Goal: Task Accomplishment & Management: Manage account settings

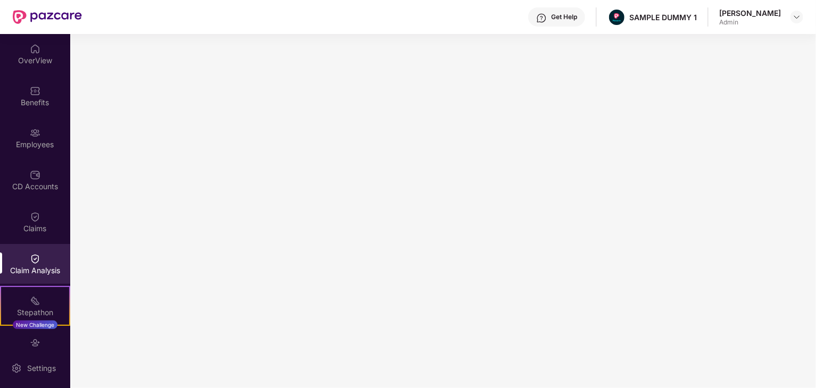
scroll to position [106, 0]
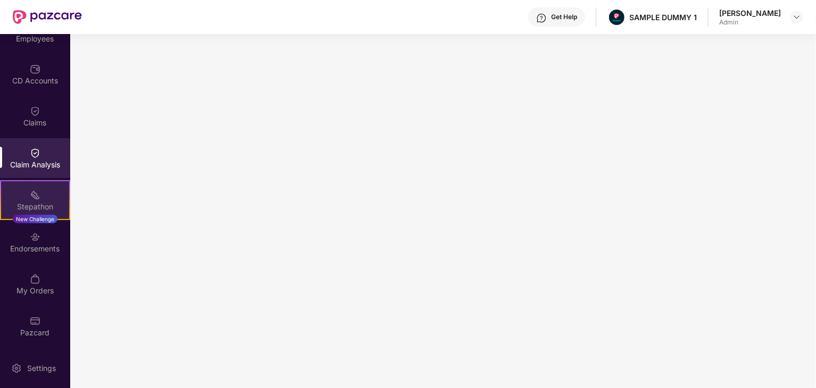
click at [47, 199] on div "Stepathon New Challenge" at bounding box center [35, 200] width 70 height 40
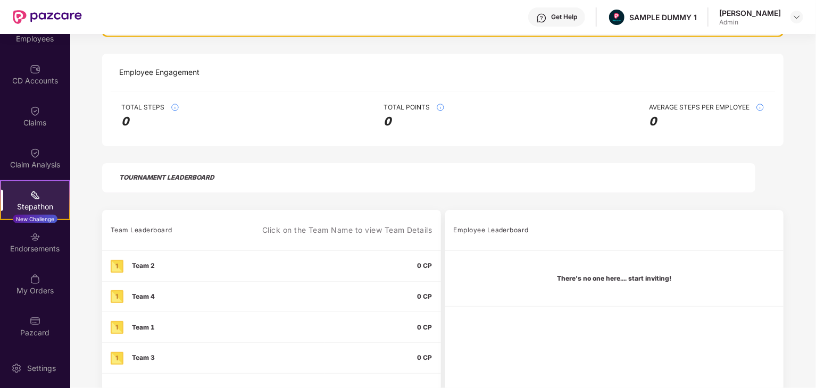
scroll to position [226, 0]
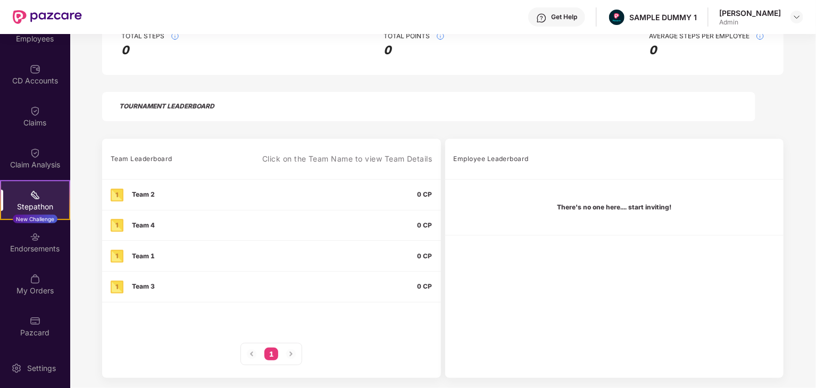
click at [189, 107] on div "TOURNAMENT LEADERBOARD" at bounding box center [166, 106] width 95 height 13
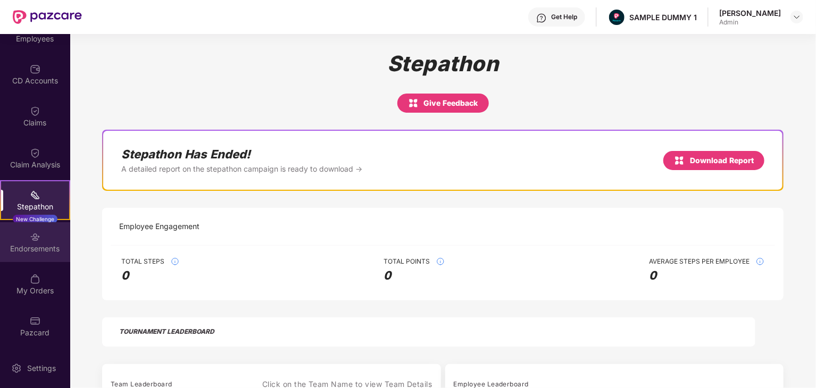
click at [40, 246] on div "Endorsements" at bounding box center [35, 249] width 70 height 11
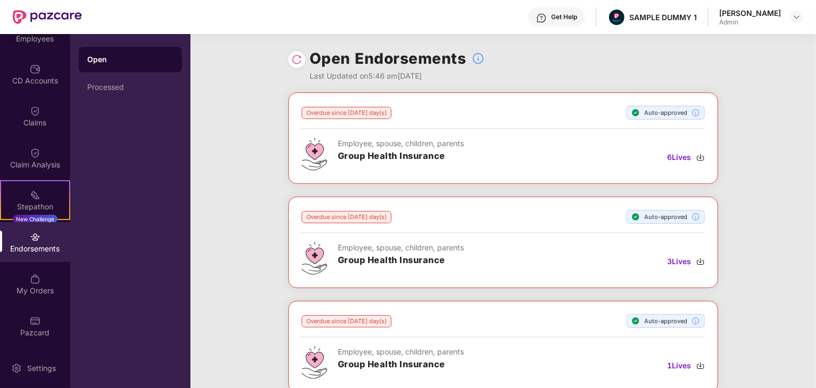
click at [355, 115] on div "Overdue since [DATE] day(s)" at bounding box center [347, 113] width 90 height 12
click at [347, 146] on div "Employee, spouse, children, parents" at bounding box center [401, 144] width 126 height 12
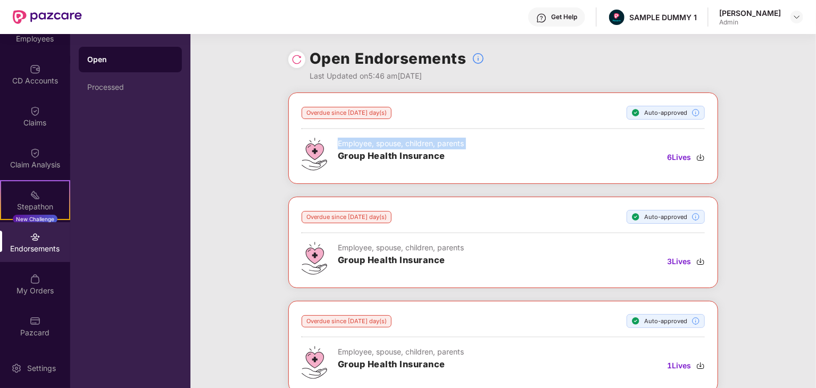
click at [347, 146] on div "Employee, spouse, children, parents" at bounding box center [401, 144] width 126 height 12
click at [347, 157] on h3 "Group Health Insurance" at bounding box center [401, 156] width 126 height 14
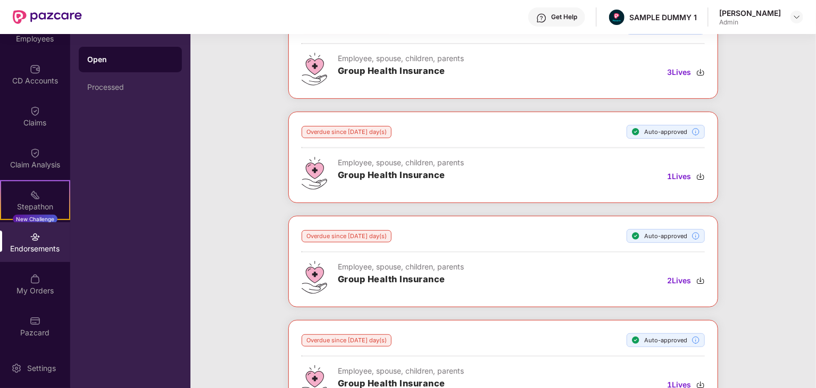
scroll to position [191, 0]
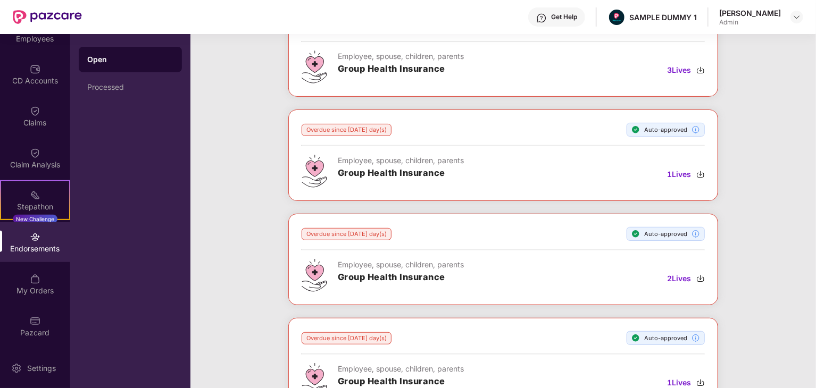
click at [41, 235] on div "Endorsements" at bounding box center [35, 242] width 70 height 40
click at [44, 202] on div "Stepathon" at bounding box center [35, 207] width 68 height 11
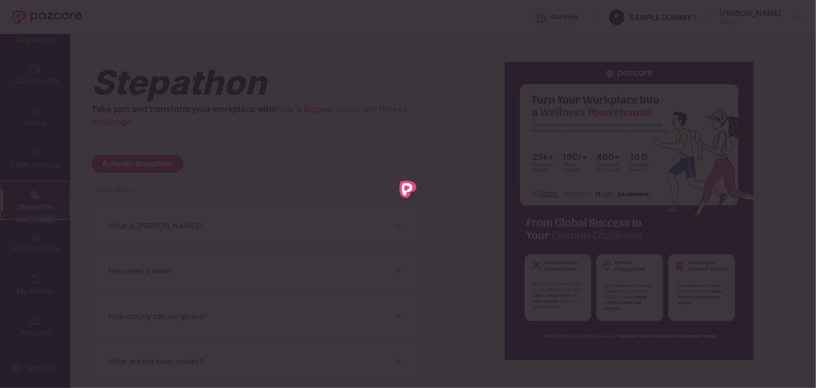
scroll to position [0, 0]
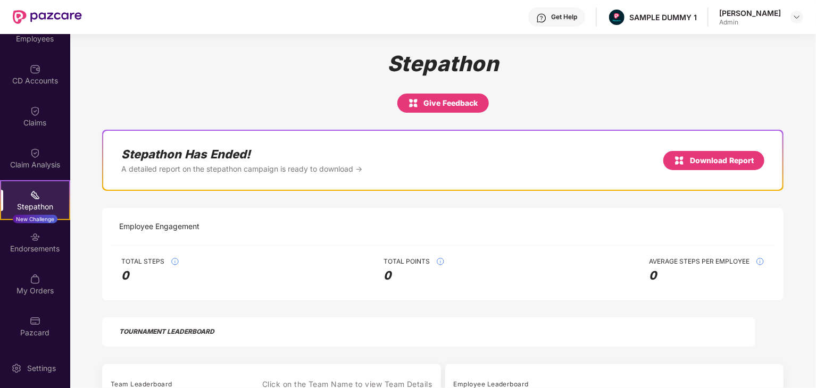
click at [33, 245] on div "Endorsements" at bounding box center [35, 249] width 70 height 11
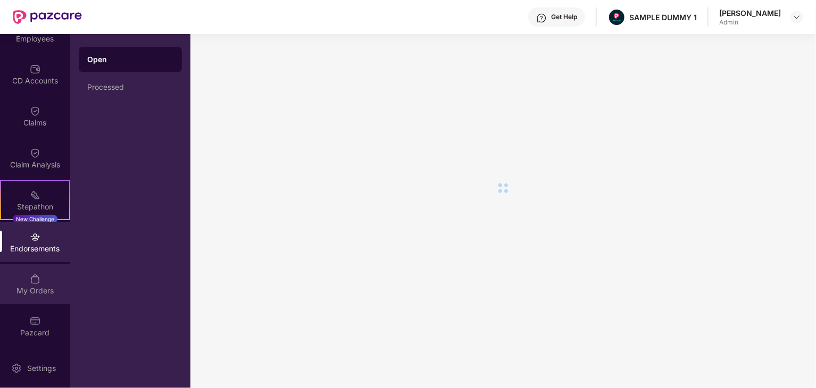
click at [32, 283] on img at bounding box center [35, 279] width 11 height 11
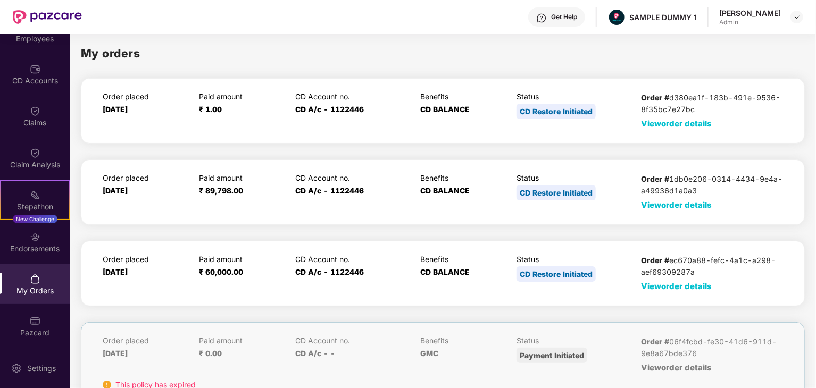
click at [683, 127] on span "View order details" at bounding box center [676, 124] width 71 height 10
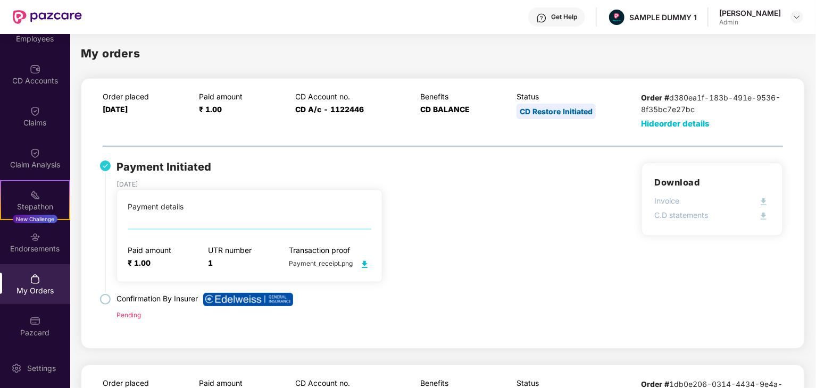
click at [685, 123] on span "Hide order details" at bounding box center [675, 124] width 69 height 10
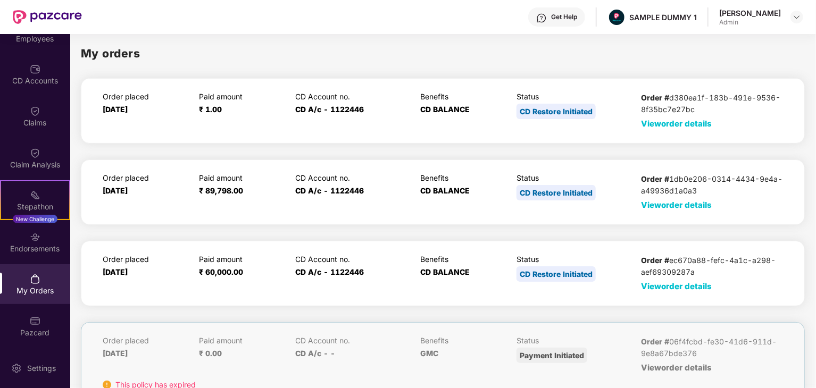
click at [663, 126] on span "View order details" at bounding box center [676, 124] width 71 height 10
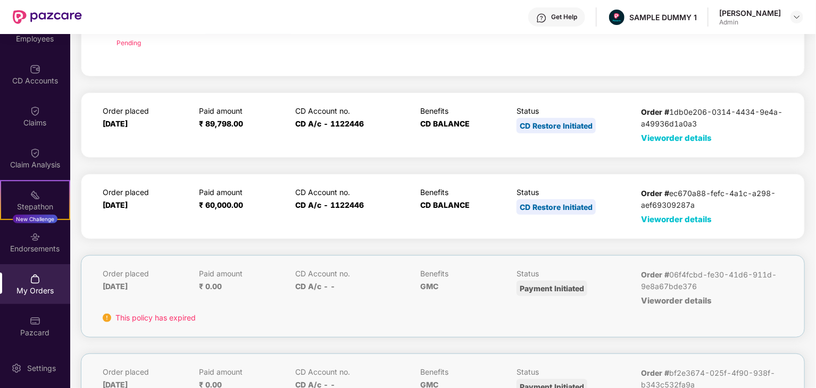
scroll to position [273, 0]
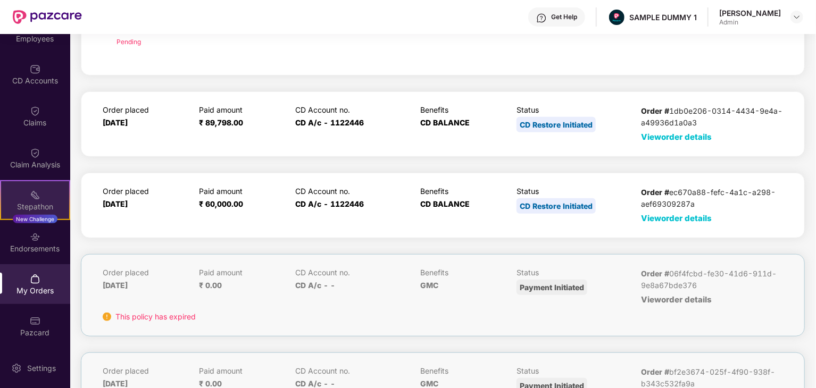
click at [49, 202] on div "Stepathon" at bounding box center [35, 207] width 68 height 11
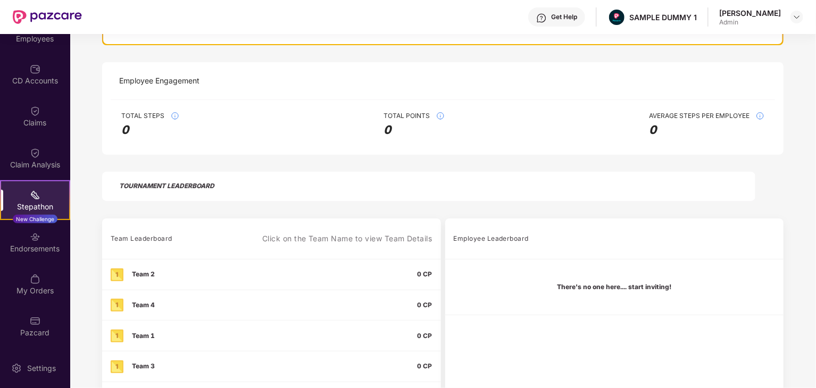
scroll to position [226, 0]
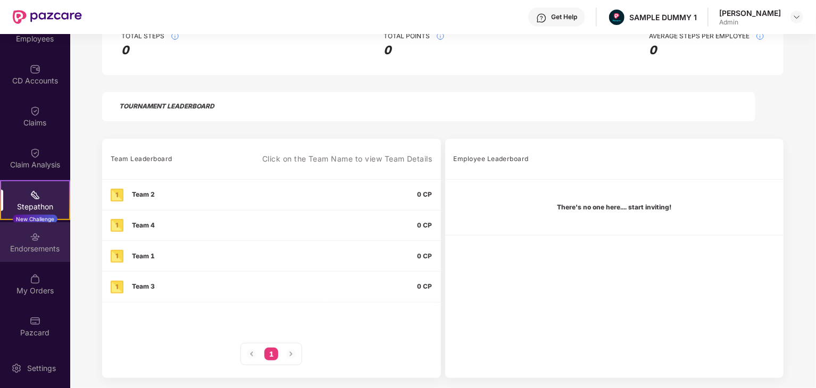
click at [34, 240] on img at bounding box center [35, 237] width 11 height 11
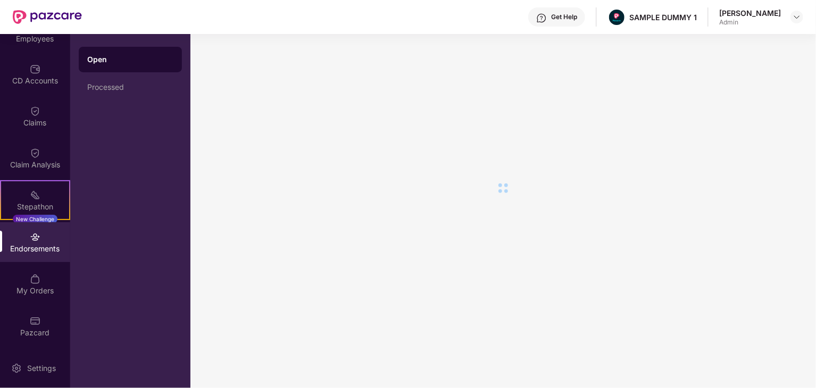
scroll to position [0, 0]
click at [35, 286] on div "My Orders" at bounding box center [35, 291] width 70 height 11
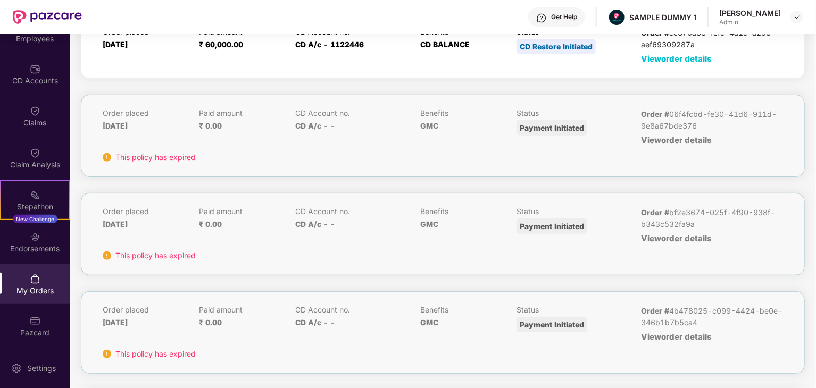
scroll to position [231, 0]
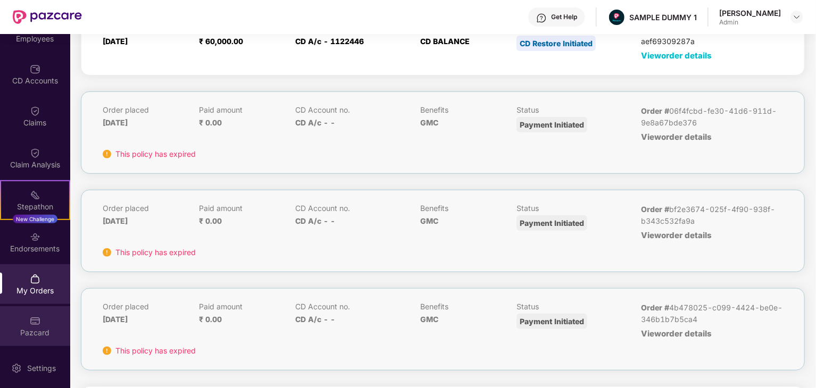
click at [39, 326] on div "Pazcard" at bounding box center [35, 326] width 70 height 40
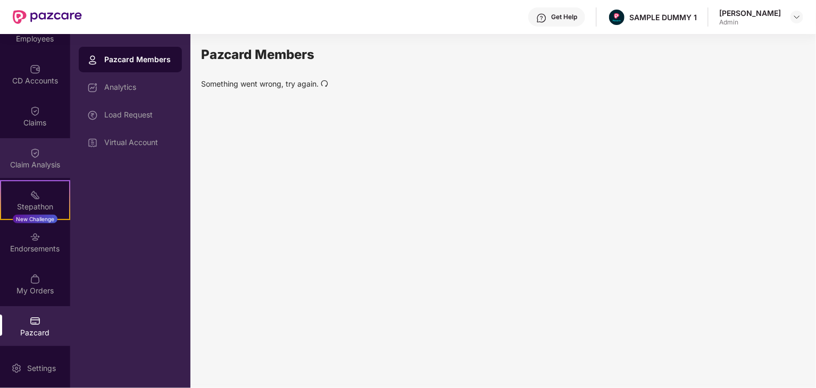
scroll to position [0, 0]
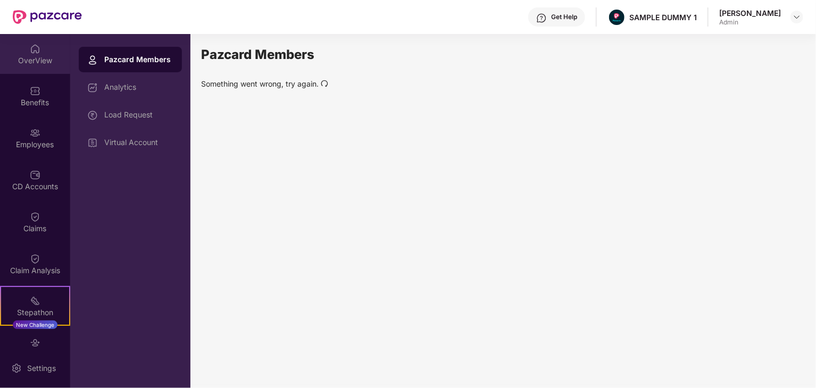
click at [44, 60] on div "OverView" at bounding box center [35, 60] width 70 height 11
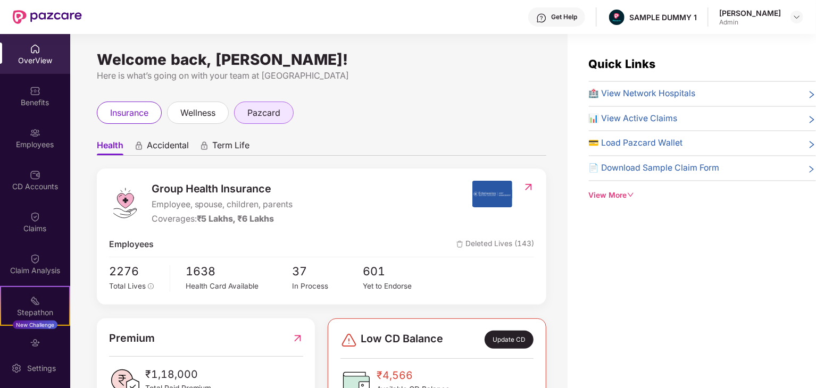
click at [260, 114] on span "pazcard" at bounding box center [263, 112] width 33 height 13
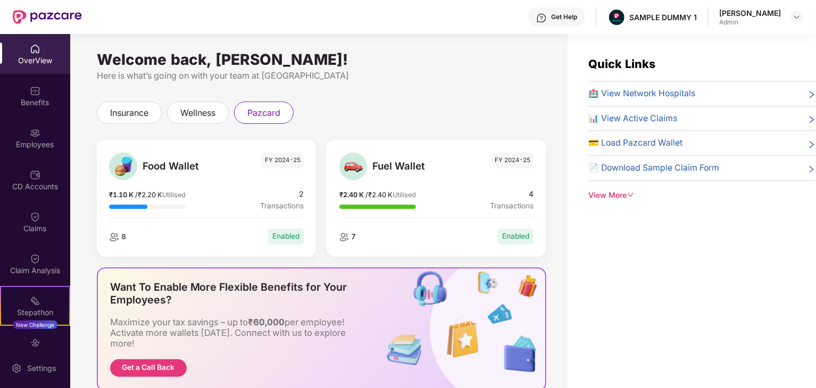
click at [119, 235] on span "8" at bounding box center [122, 236] width 7 height 9
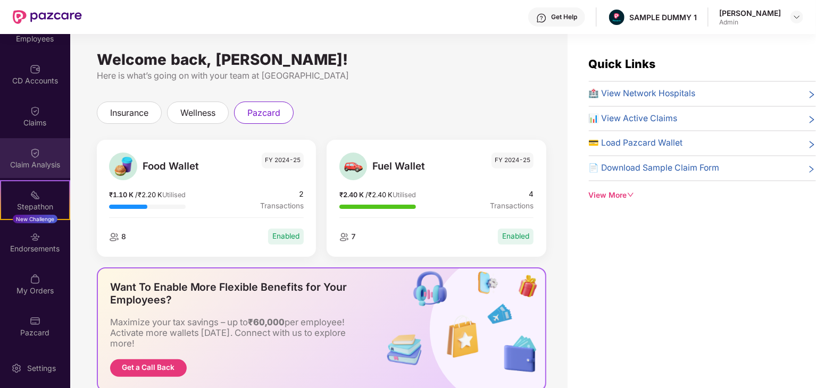
scroll to position [106, 0]
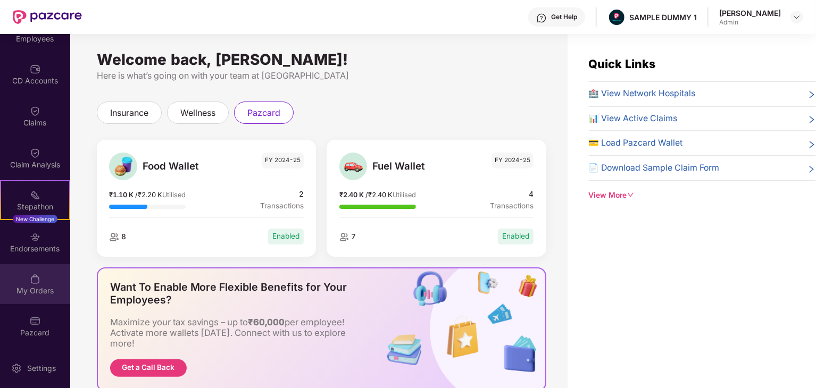
click at [30, 286] on div "My Orders" at bounding box center [35, 291] width 70 height 11
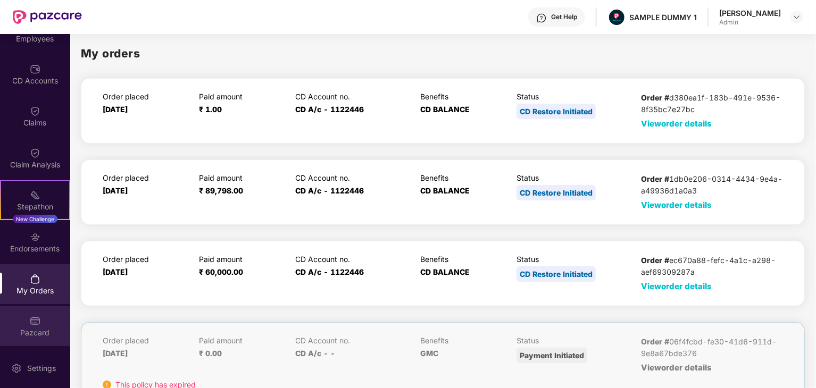
click at [34, 329] on div "Pazcard" at bounding box center [35, 333] width 70 height 11
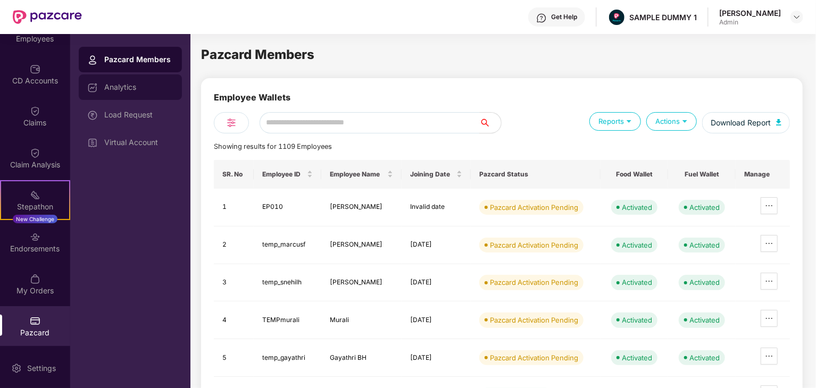
click at [132, 89] on div "Analytics" at bounding box center [138, 87] width 69 height 9
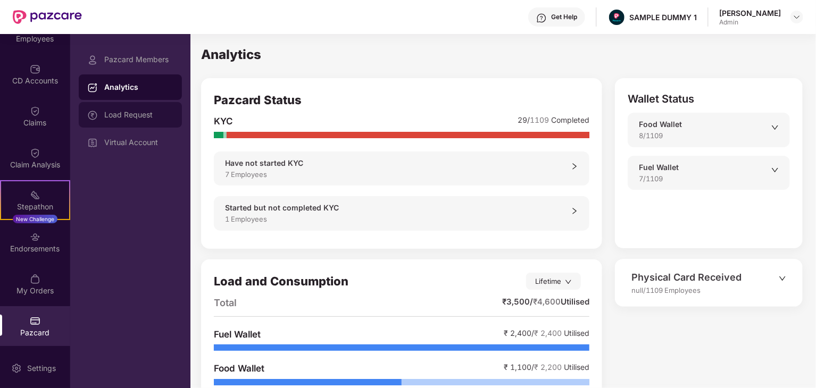
click at [134, 121] on div "Load Request" at bounding box center [130, 115] width 103 height 26
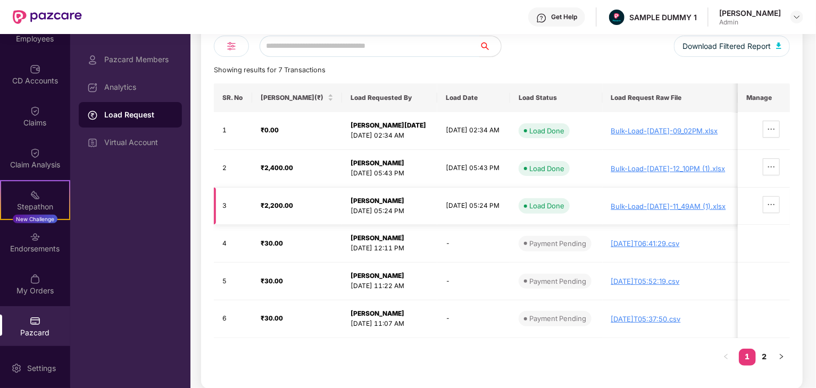
scroll to position [0, 0]
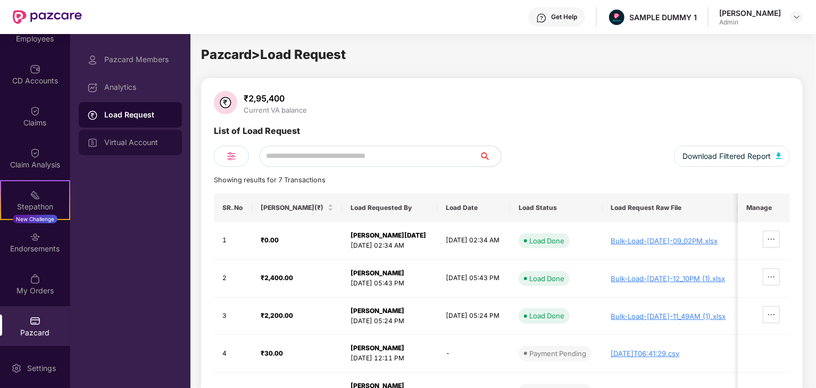
click at [130, 141] on div "Virtual Account" at bounding box center [138, 142] width 69 height 9
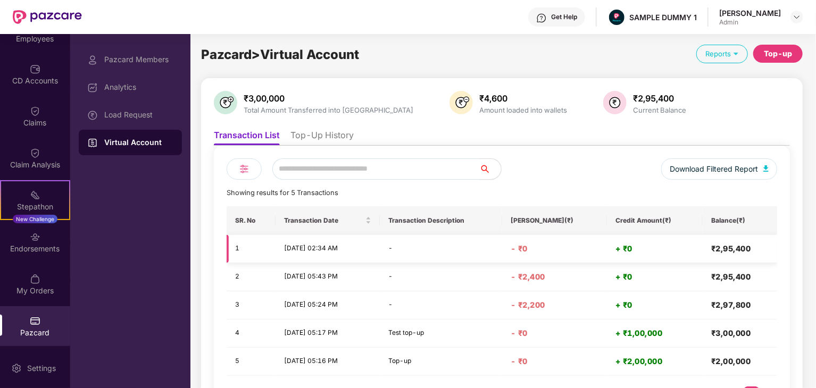
scroll to position [51, 0]
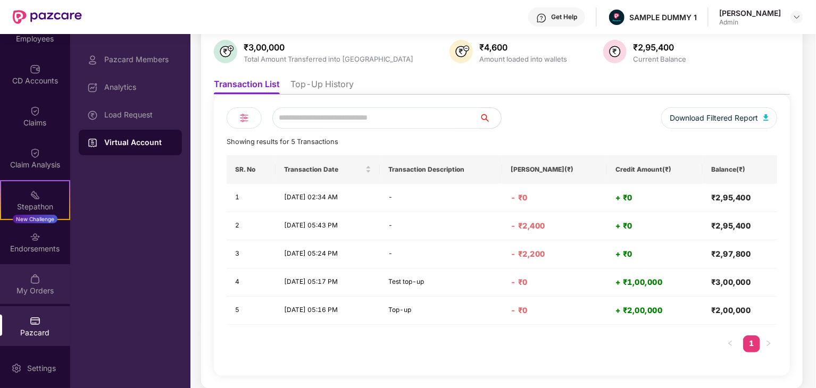
click at [32, 282] on img at bounding box center [35, 279] width 11 height 11
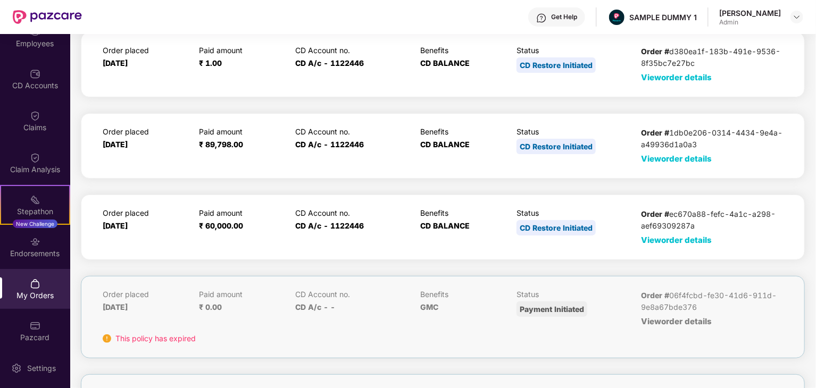
scroll to position [106, 0]
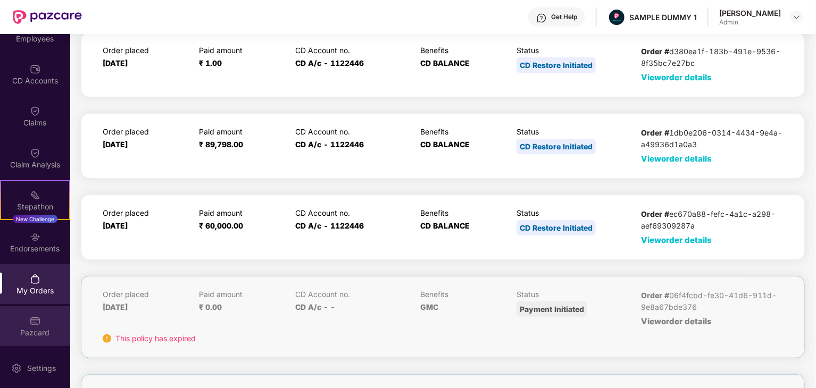
click at [40, 328] on div "Pazcard" at bounding box center [35, 333] width 70 height 11
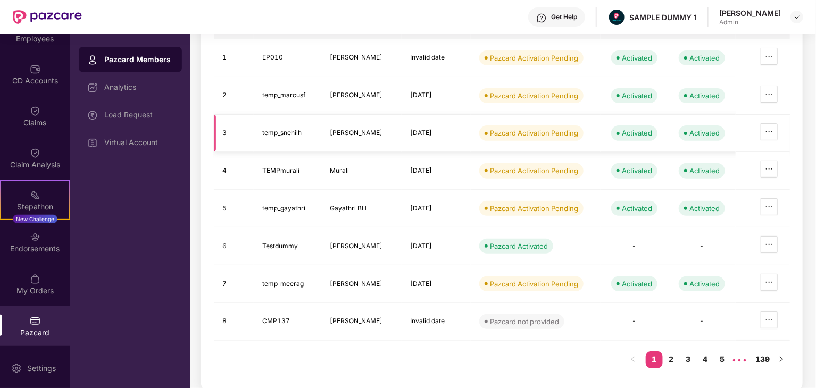
scroll to position [149, 0]
click at [359, 246] on td "[PERSON_NAME]" at bounding box center [361, 247] width 80 height 38
click at [345, 280] on td "[PERSON_NAME]" at bounding box center [361, 284] width 80 height 38
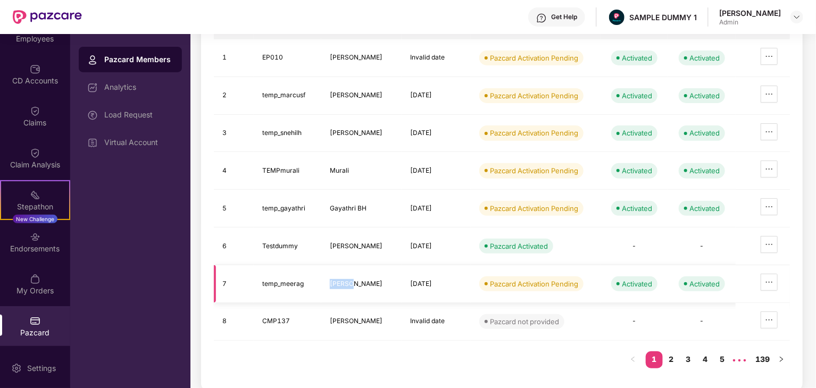
click at [345, 280] on td "[PERSON_NAME]" at bounding box center [361, 284] width 80 height 38
click at [341, 319] on td "[PERSON_NAME]" at bounding box center [361, 322] width 80 height 38
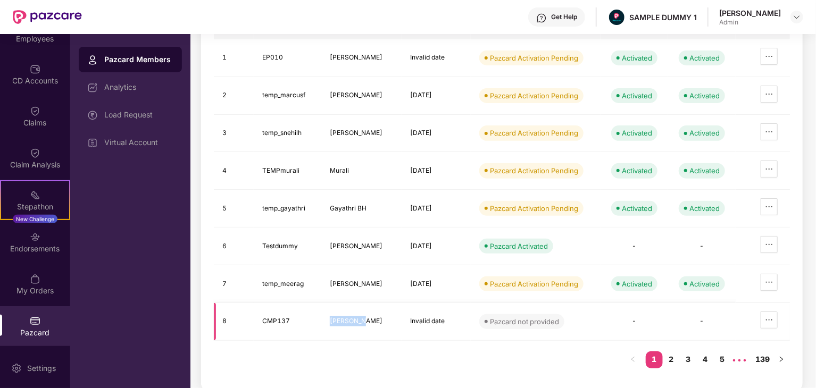
click at [341, 319] on td "[PERSON_NAME]" at bounding box center [361, 322] width 80 height 38
click at [340, 206] on td "Gayathri BH" at bounding box center [361, 209] width 80 height 38
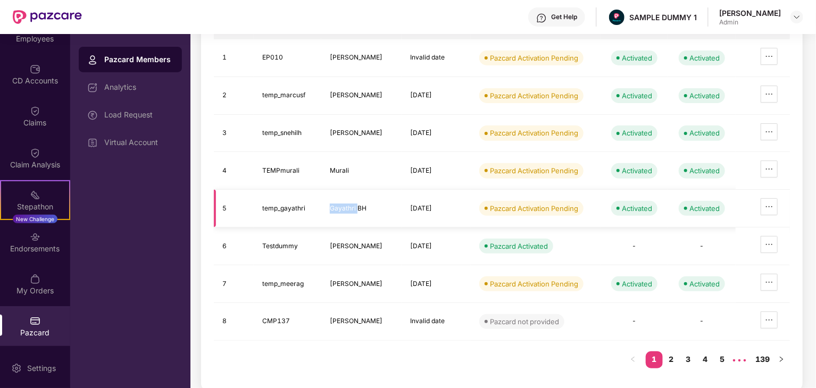
click at [340, 206] on td "Gayathri BH" at bounding box center [361, 209] width 80 height 38
click at [360, 162] on td "Murali" at bounding box center [361, 171] width 80 height 38
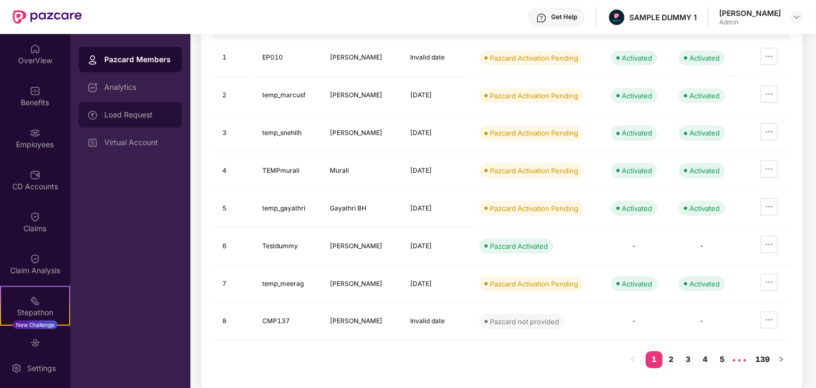
click at [115, 119] on div "Load Request" at bounding box center [130, 115] width 103 height 26
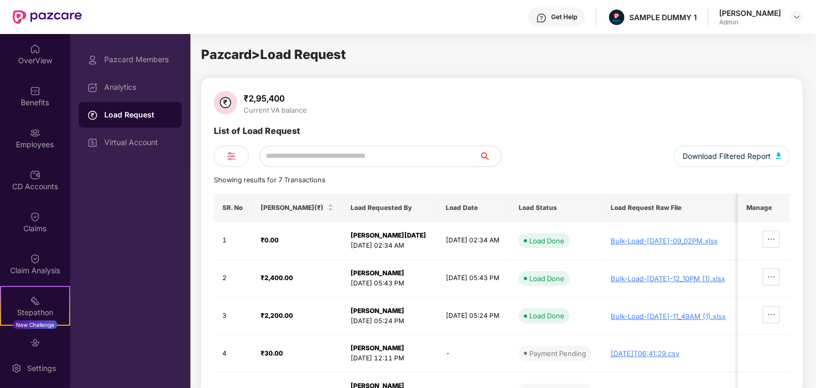
click at [258, 97] on div "₹2,95,400" at bounding box center [275, 98] width 68 height 11
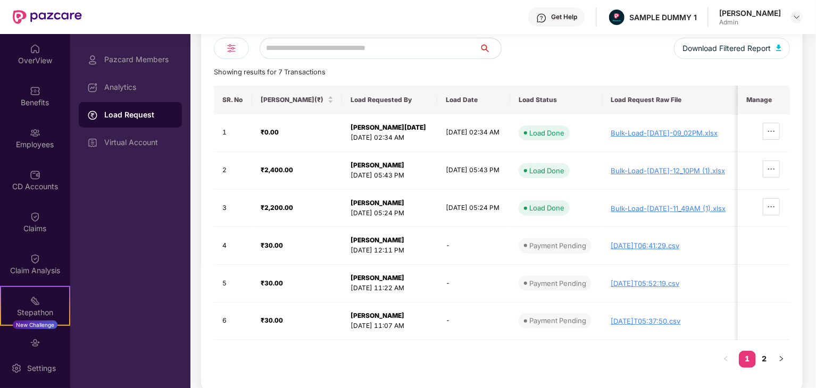
scroll to position [110, 0]
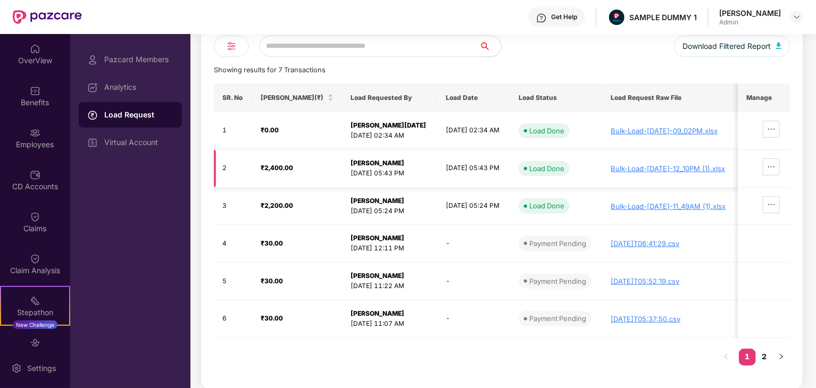
click at [285, 168] on strong "₹2,400.00" at bounding box center [277, 168] width 32 height 8
click at [354, 164] on strong "[PERSON_NAME]" at bounding box center [377, 163] width 54 height 8
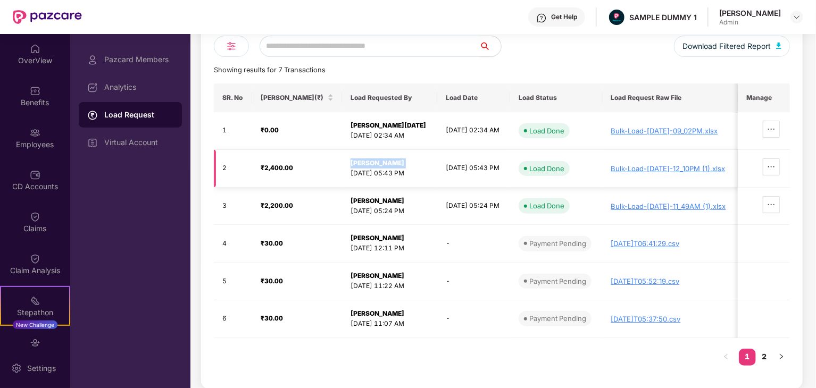
click at [354, 164] on strong "[PERSON_NAME]" at bounding box center [377, 163] width 54 height 8
click at [350, 203] on strong "[PERSON_NAME]" at bounding box center [377, 201] width 54 height 8
click at [353, 237] on strong "[PERSON_NAME]" at bounding box center [377, 238] width 54 height 8
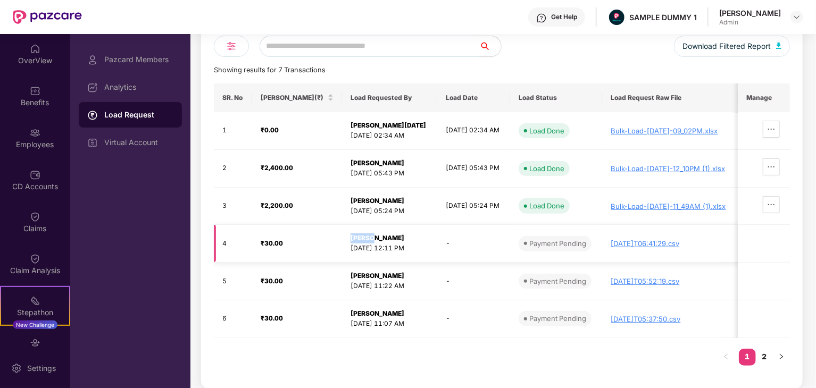
click at [353, 237] on strong "[PERSON_NAME]" at bounding box center [377, 238] width 54 height 8
click at [350, 277] on strong "[PERSON_NAME]" at bounding box center [377, 276] width 54 height 8
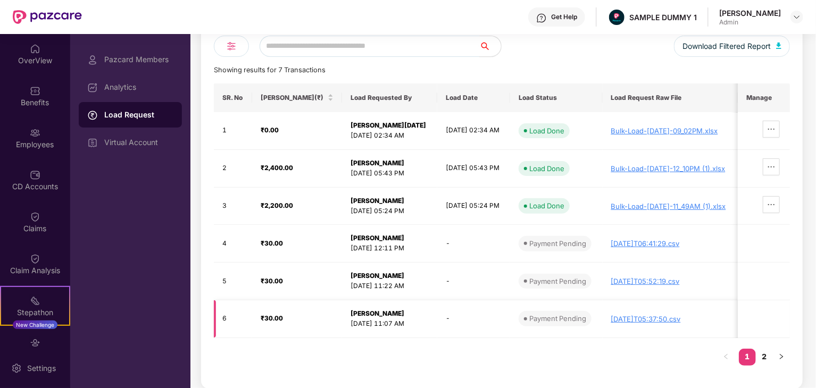
click at [350, 311] on strong "[PERSON_NAME]" at bounding box center [377, 314] width 54 height 8
click at [270, 318] on strong "₹30.00" at bounding box center [272, 318] width 22 height 8
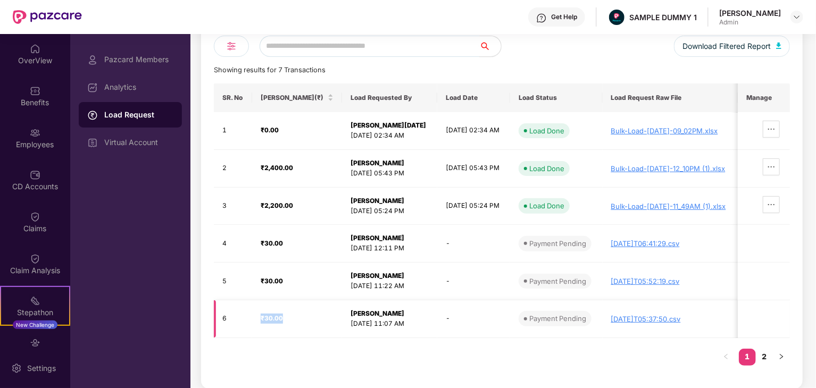
click at [270, 318] on strong "₹30.00" at bounding box center [272, 318] width 22 height 8
click at [272, 280] on strong "₹30.00" at bounding box center [272, 281] width 22 height 8
click at [273, 243] on strong "₹30.00" at bounding box center [272, 243] width 22 height 8
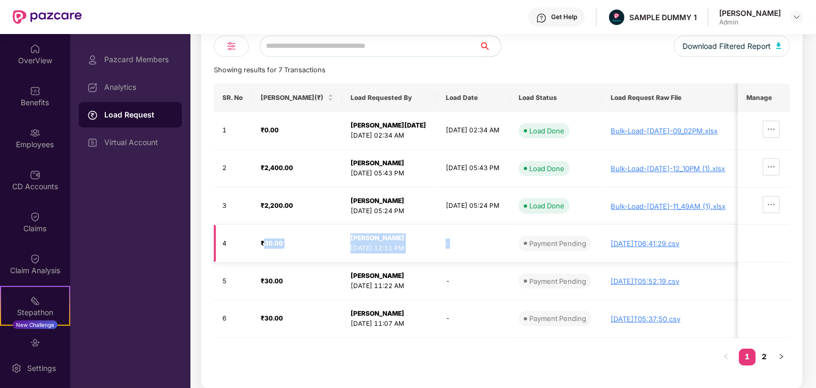
drag, startPoint x: 273, startPoint y: 243, endPoint x: 431, endPoint y: 246, distance: 157.5
click at [431, 246] on tr "4 ₹30.00 [PERSON_NAME] [DATE] 12:11 PM - Payment Pending [DATE]T06:41:29.csv" at bounding box center [502, 244] width 576 height 38
click at [470, 241] on td "-" at bounding box center [473, 244] width 73 height 38
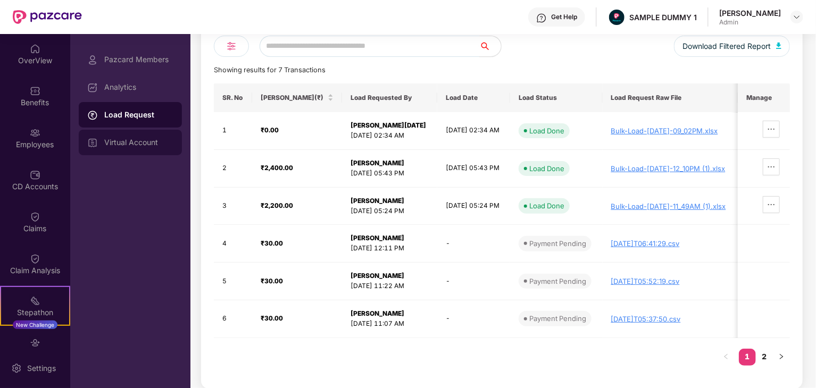
click at [141, 137] on div "Virtual Account" at bounding box center [130, 143] width 103 height 26
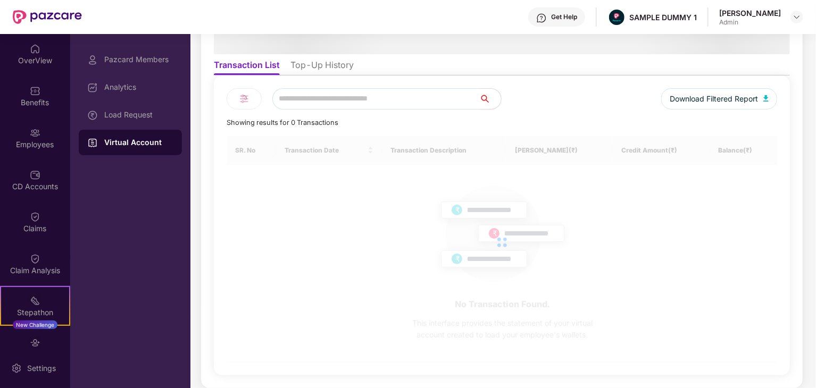
scroll to position [0, 0]
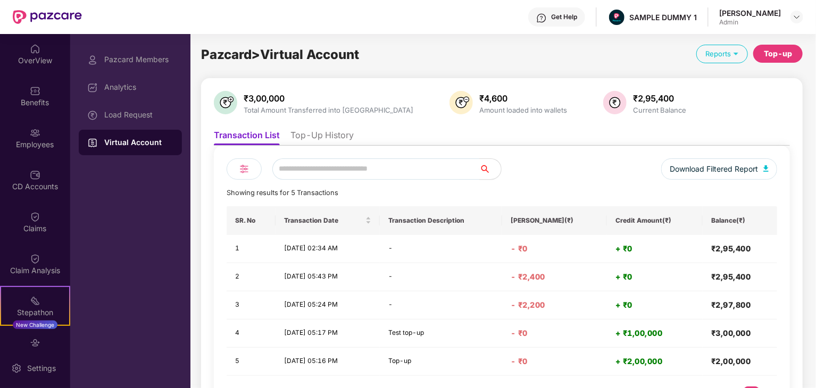
click at [309, 144] on li "Top-Up History" at bounding box center [321, 137] width 63 height 15
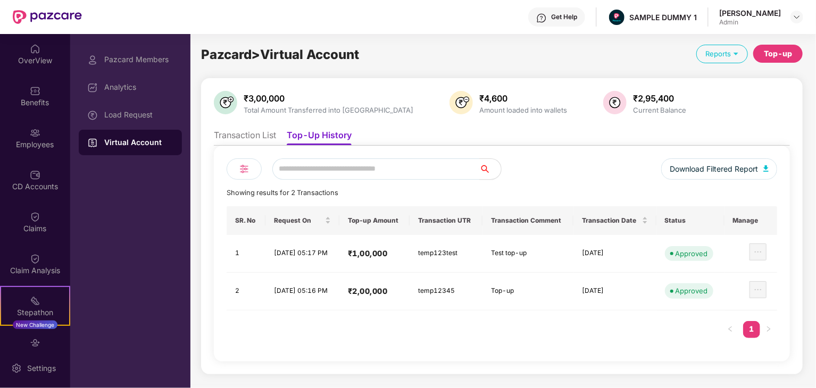
click at [251, 137] on li "Transaction List" at bounding box center [245, 137] width 62 height 15
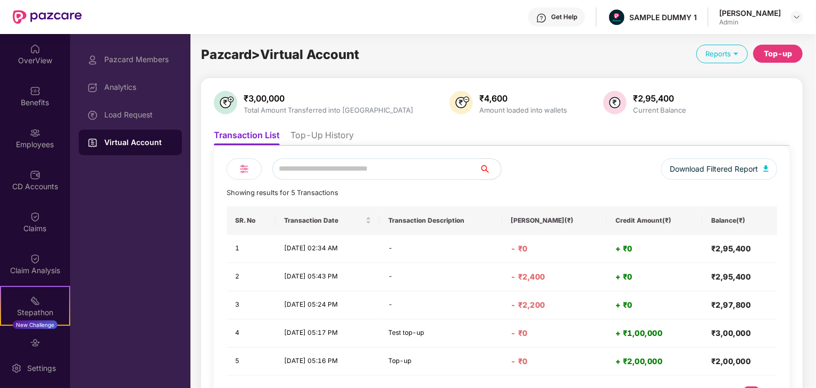
click at [323, 141] on li "Top-Up History" at bounding box center [321, 137] width 63 height 15
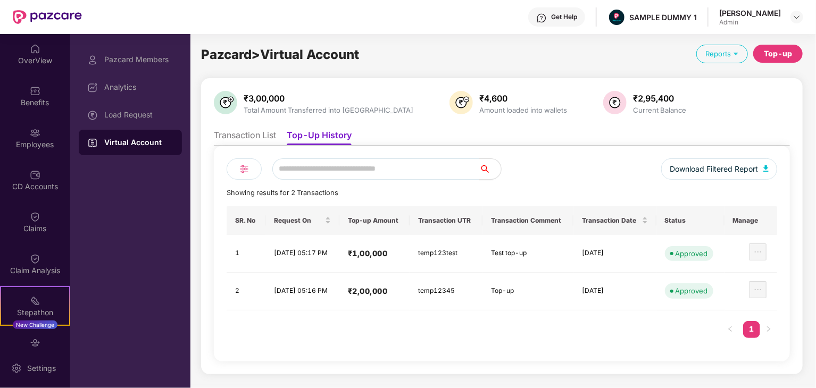
click at [328, 155] on div "Download Filtered Report Showing results for 2 Transactions SR. No Request On T…" at bounding box center [502, 254] width 576 height 216
click at [261, 132] on li "Transaction List" at bounding box center [245, 137] width 62 height 15
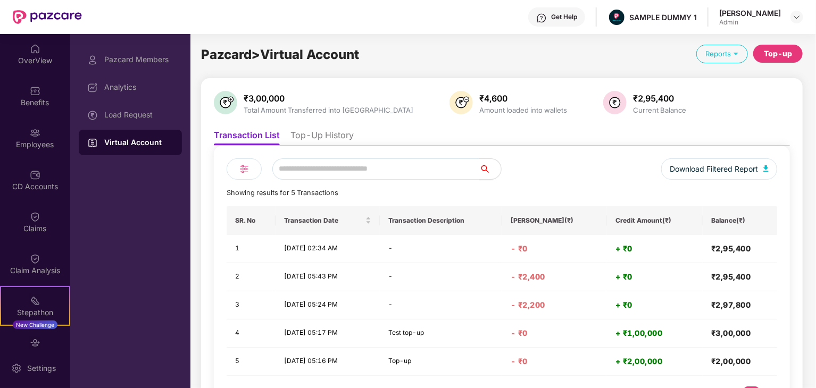
scroll to position [51, 0]
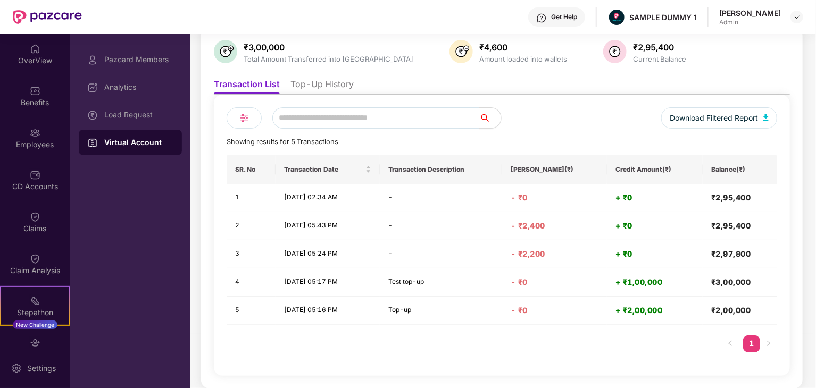
click at [276, 140] on span "Showing results for 5 Transactions" at bounding box center [283, 142] width 112 height 8
click at [249, 171] on th "SR. No" at bounding box center [251, 169] width 49 height 29
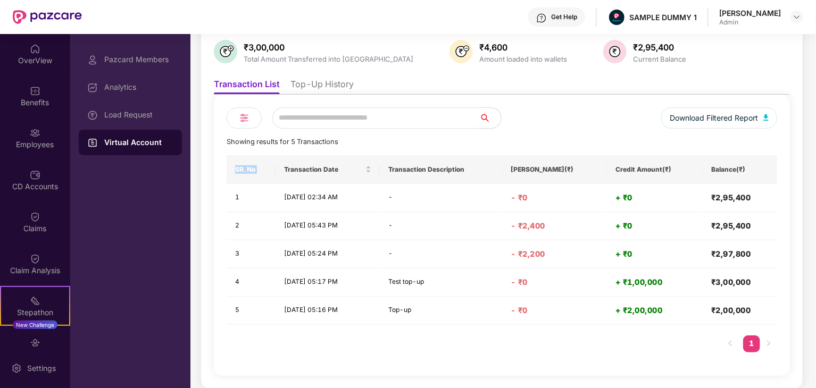
click at [249, 171] on th "SR. No" at bounding box center [251, 169] width 49 height 29
click at [298, 169] on span "Transaction Date" at bounding box center [323, 169] width 79 height 9
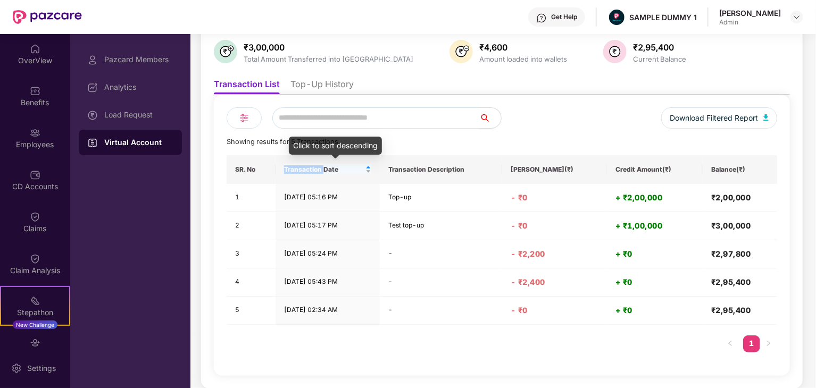
click at [298, 169] on span "Transaction Date" at bounding box center [323, 169] width 79 height 9
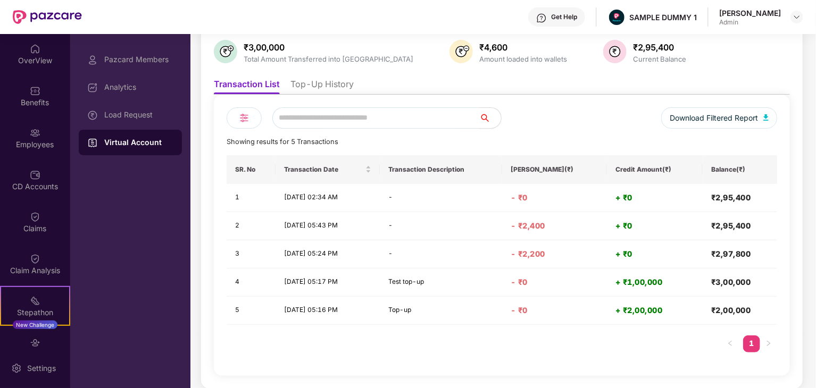
click at [459, 138] on div "Showing results for 5 Transactions" at bounding box center [502, 142] width 550 height 11
click at [424, 169] on th "Transaction Description" at bounding box center [441, 169] width 122 height 29
click at [473, 147] on div "Download Filtered Report Showing results for 5 Transactions SR. No Transaction …" at bounding box center [502, 235] width 550 height 256
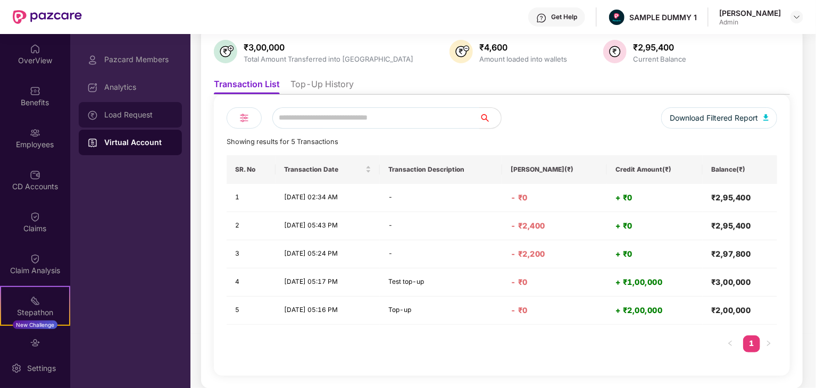
click at [119, 112] on div "Load Request" at bounding box center [138, 115] width 69 height 9
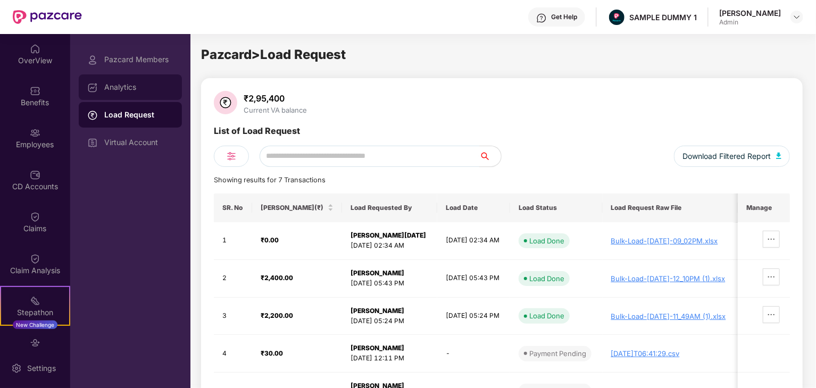
click at [129, 88] on div "Analytics" at bounding box center [138, 87] width 69 height 9
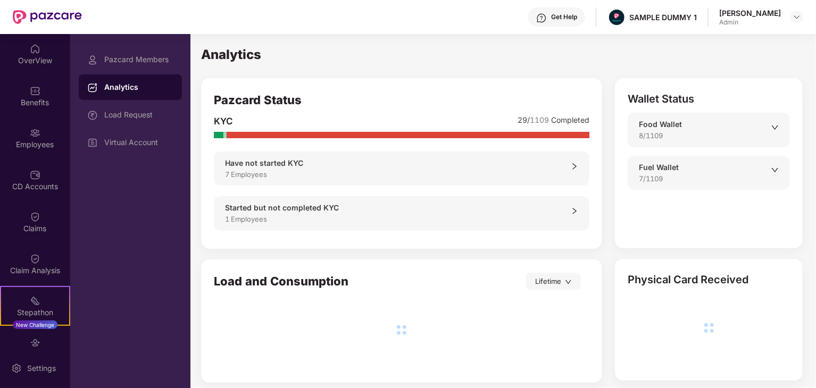
click at [427, 169] on div "7 Employees" at bounding box center [398, 174] width 346 height 11
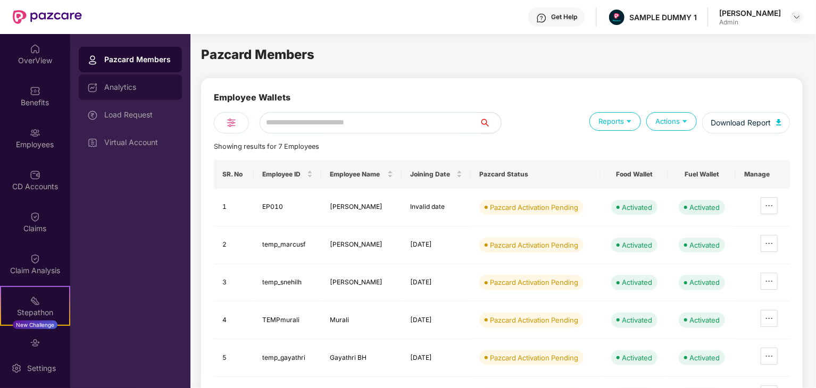
click at [130, 91] on div "Analytics" at bounding box center [138, 87] width 69 height 9
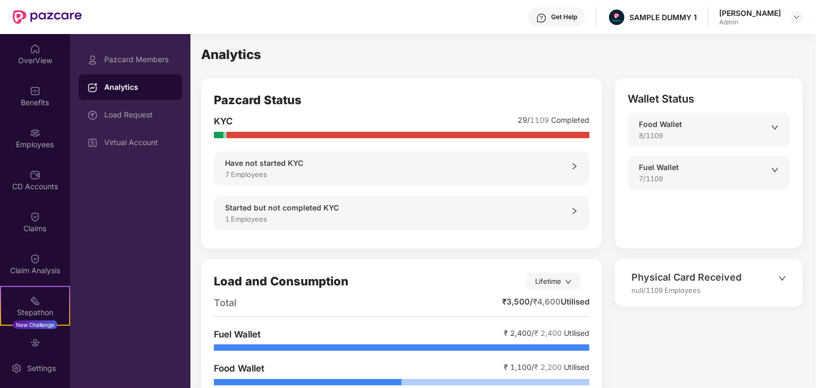
click at [318, 211] on div "Started but not completed KYC" at bounding box center [398, 208] width 346 height 12
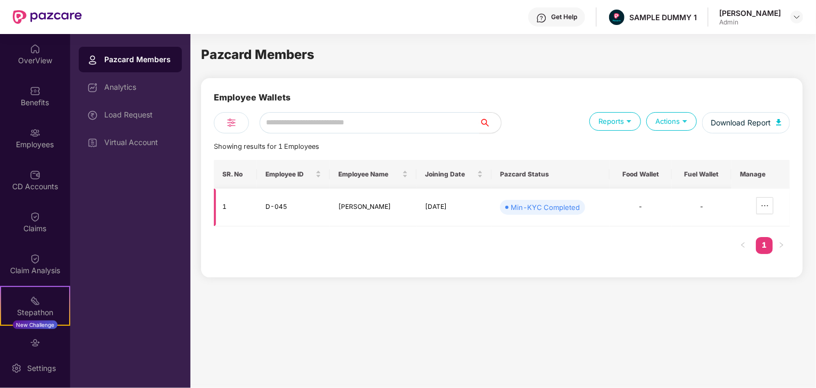
click at [355, 205] on td "[PERSON_NAME]" at bounding box center [373, 208] width 87 height 38
click at [428, 143] on div "Showing results for 1 Employees" at bounding box center [502, 146] width 576 height 11
click at [138, 132] on div "Virtual Account" at bounding box center [130, 143] width 103 height 26
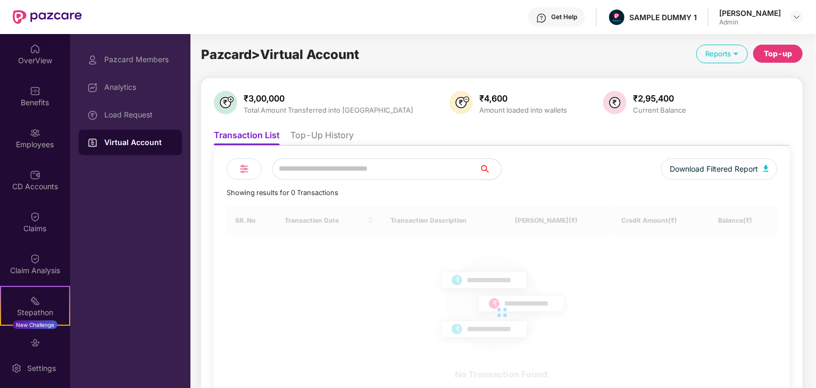
click at [270, 97] on div "₹3,00,000" at bounding box center [328, 98] width 174 height 11
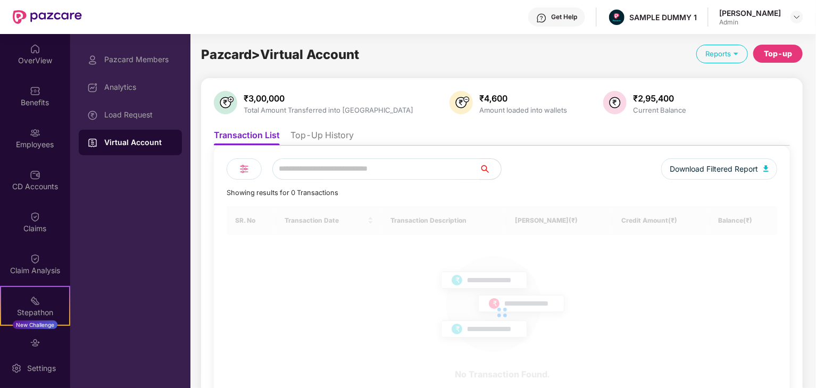
click at [477, 98] on div "₹4,600" at bounding box center [523, 98] width 92 height 11
click at [631, 95] on div "₹2,95,400" at bounding box center [659, 98] width 57 height 11
click at [266, 97] on div "₹3,00,000" at bounding box center [328, 98] width 174 height 11
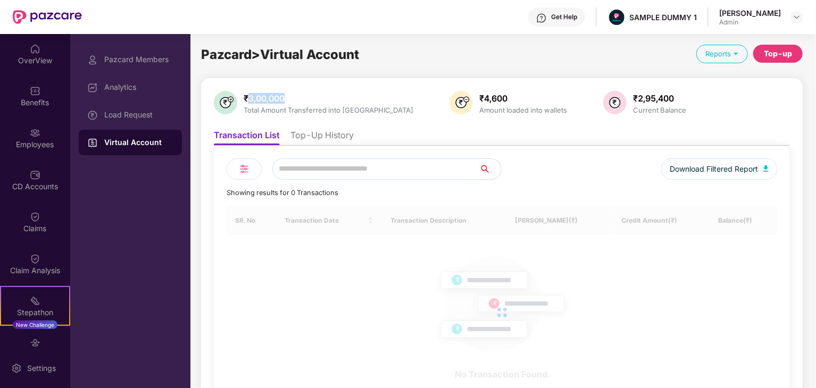
click at [266, 97] on div "₹3,00,000" at bounding box center [328, 98] width 174 height 11
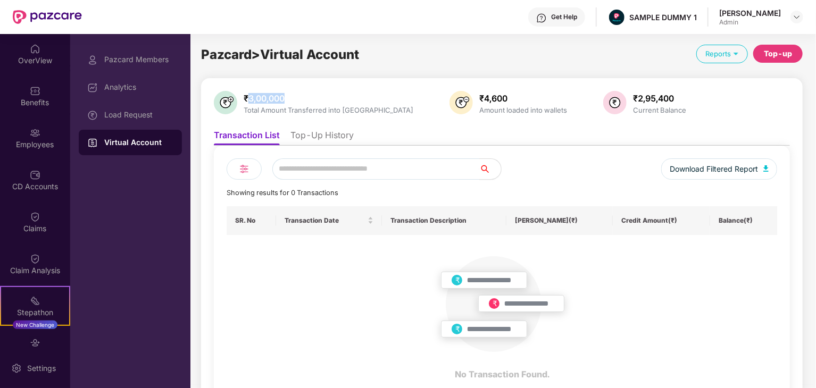
click at [273, 96] on div "₹3,00,000" at bounding box center [328, 98] width 174 height 11
click at [477, 98] on div "₹4,600" at bounding box center [523, 98] width 92 height 11
click at [631, 98] on div "₹2,95,400" at bounding box center [659, 98] width 57 height 11
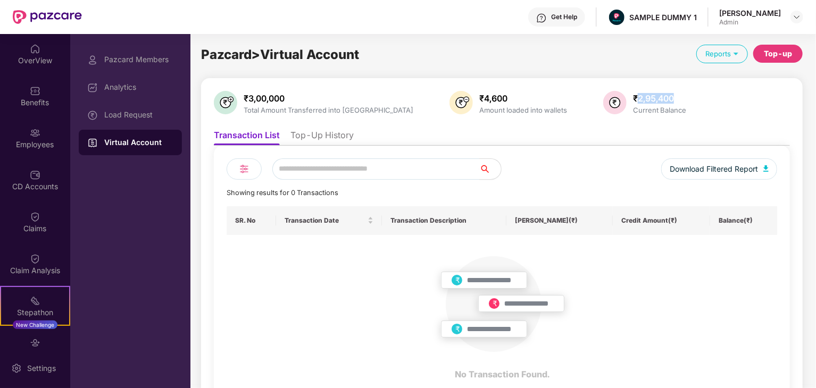
click at [631, 98] on div "₹2,95,400" at bounding box center [659, 98] width 57 height 11
click at [338, 132] on li "Top-Up History" at bounding box center [321, 137] width 63 height 15
